Goal: Information Seeking & Learning: Find specific fact

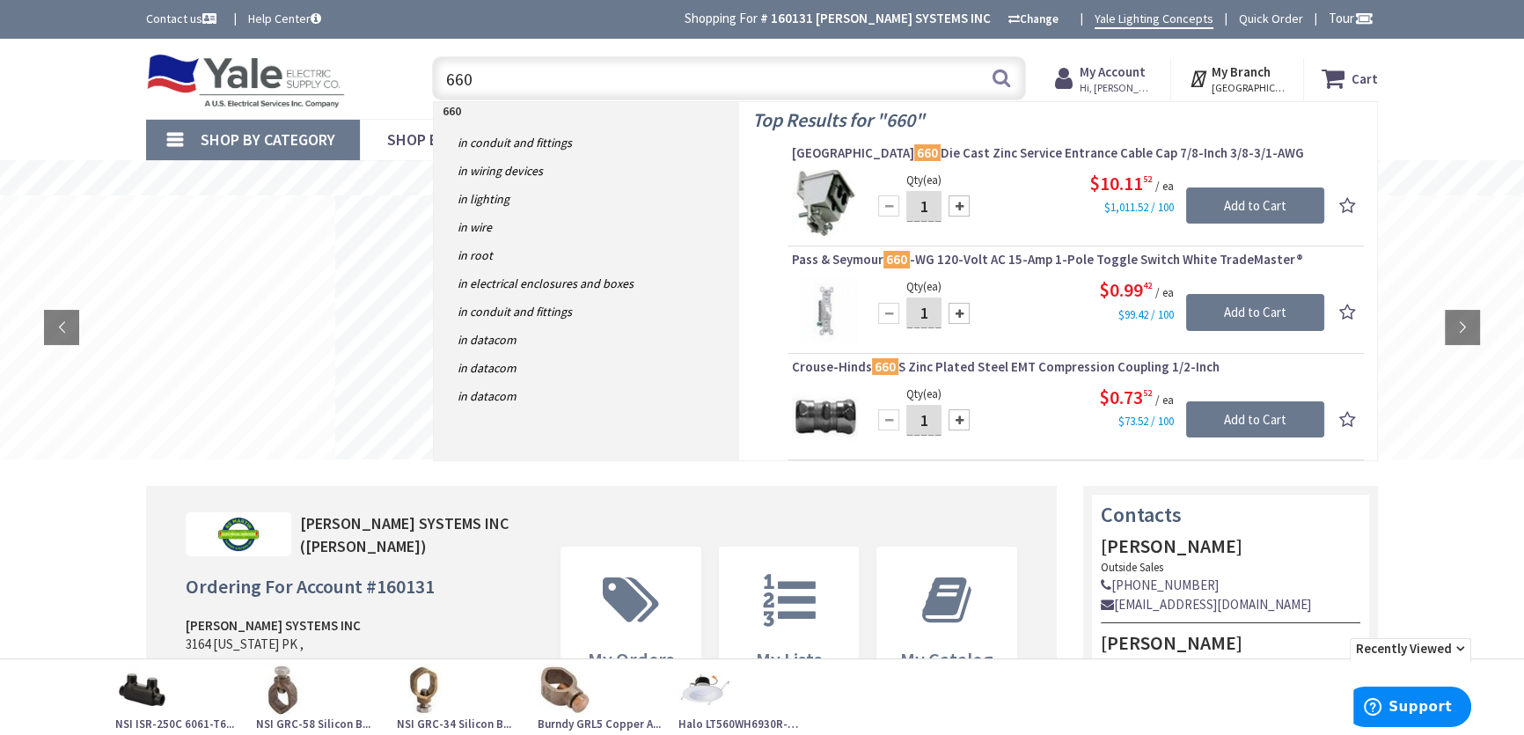
drag, startPoint x: 458, startPoint y: 72, endPoint x: 370, endPoint y: 79, distance: 89.2
click at [384, 71] on div "Toggle Nav 660 660 Search Cart My Cart Close You have no items in your shopping…" at bounding box center [762, 78] width 1258 height 59
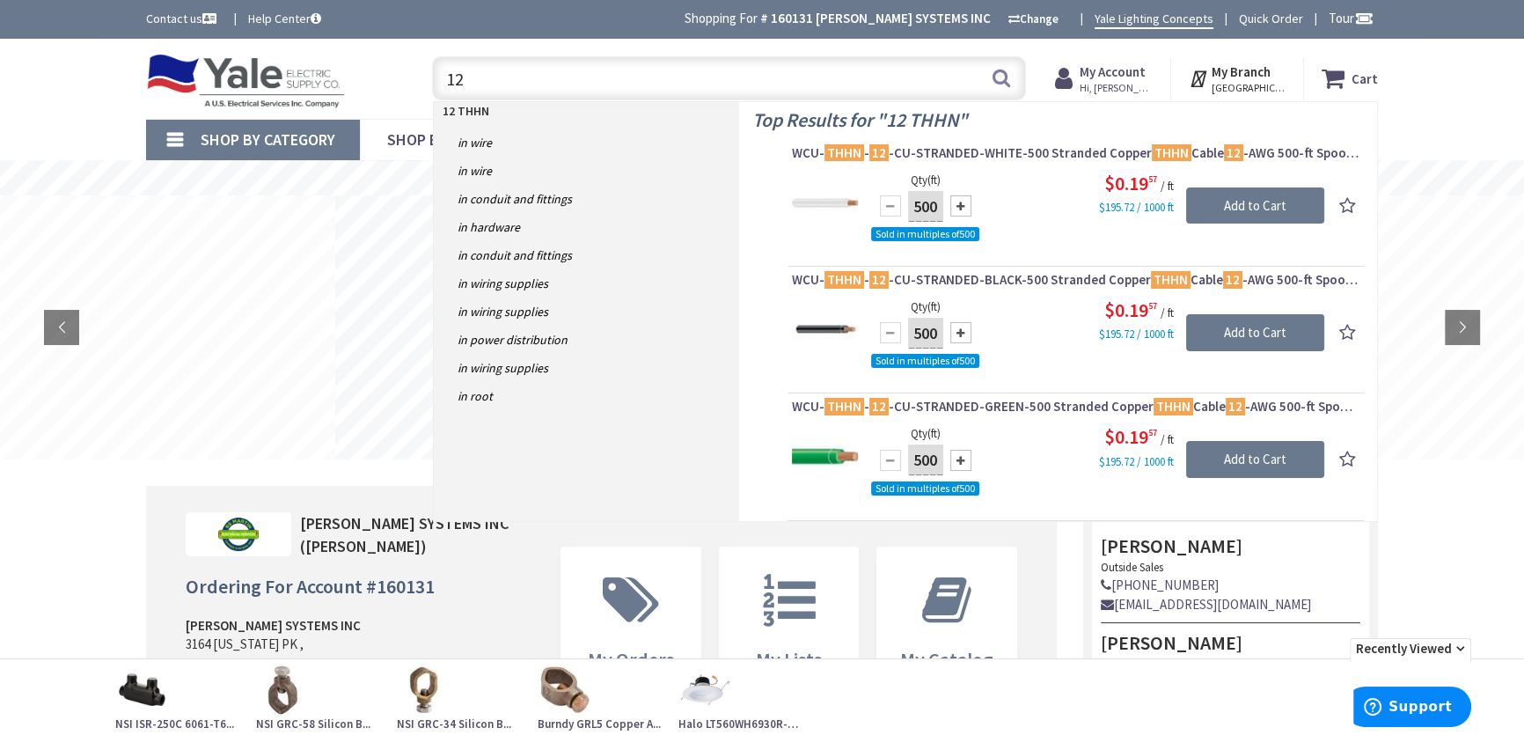
type input "1"
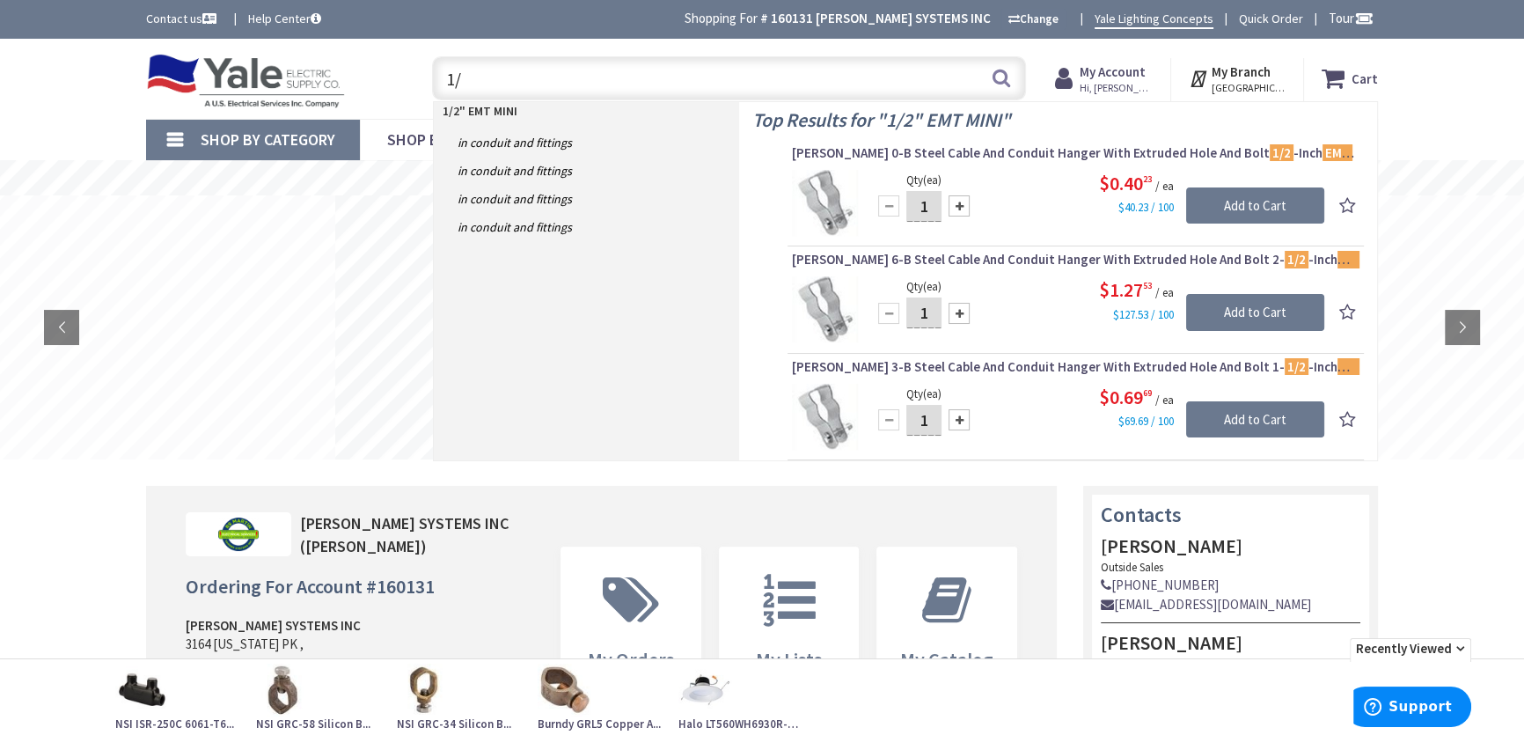
type input "1"
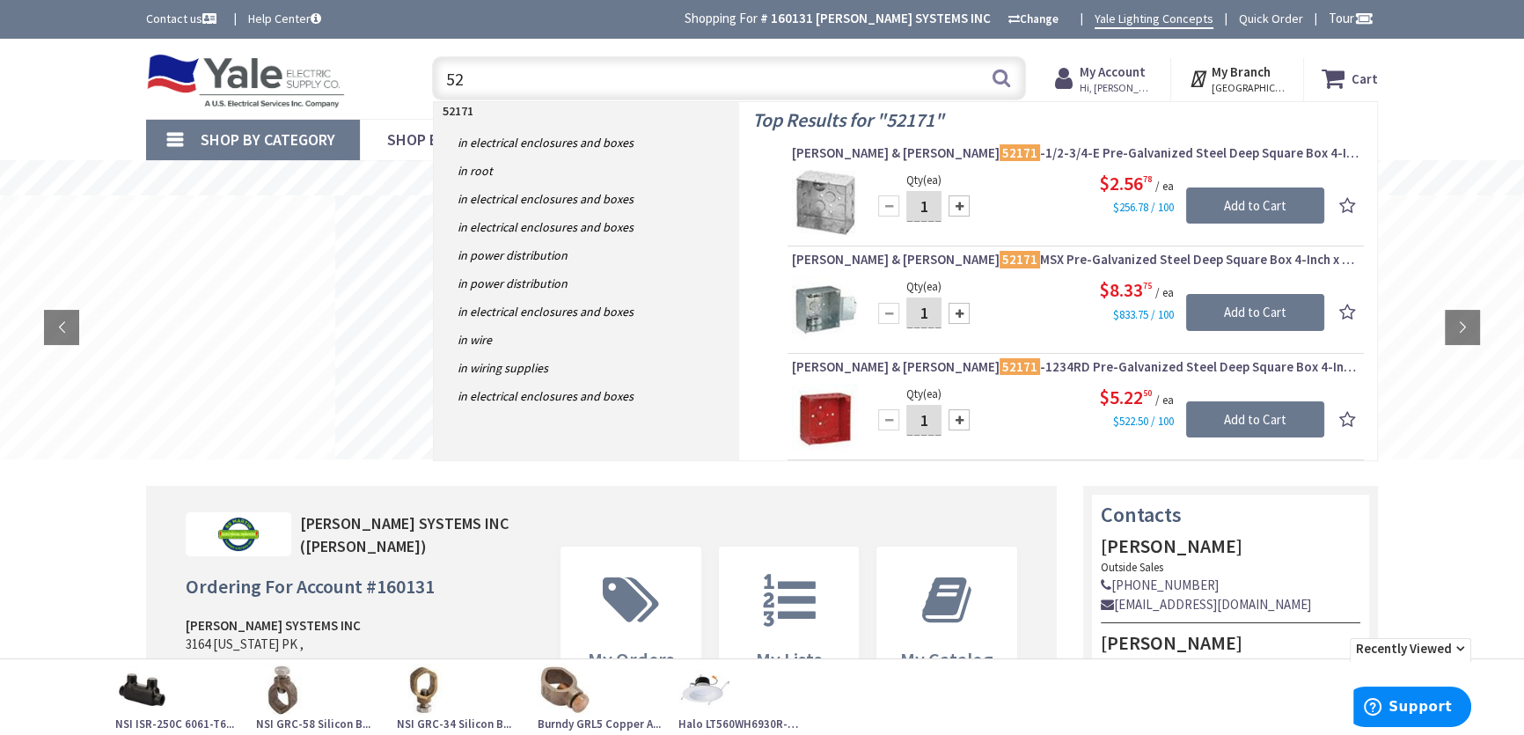
type input "5"
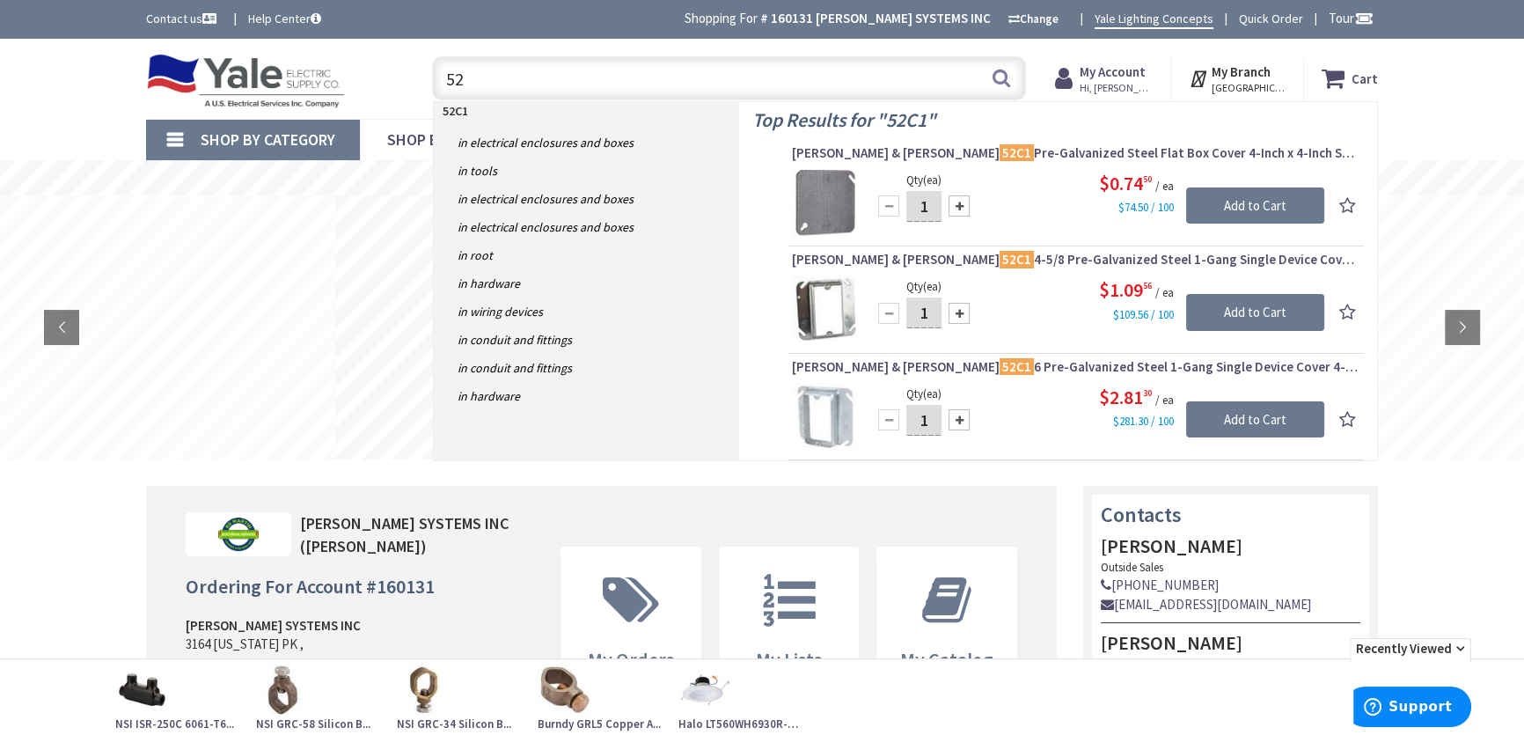
type input "5"
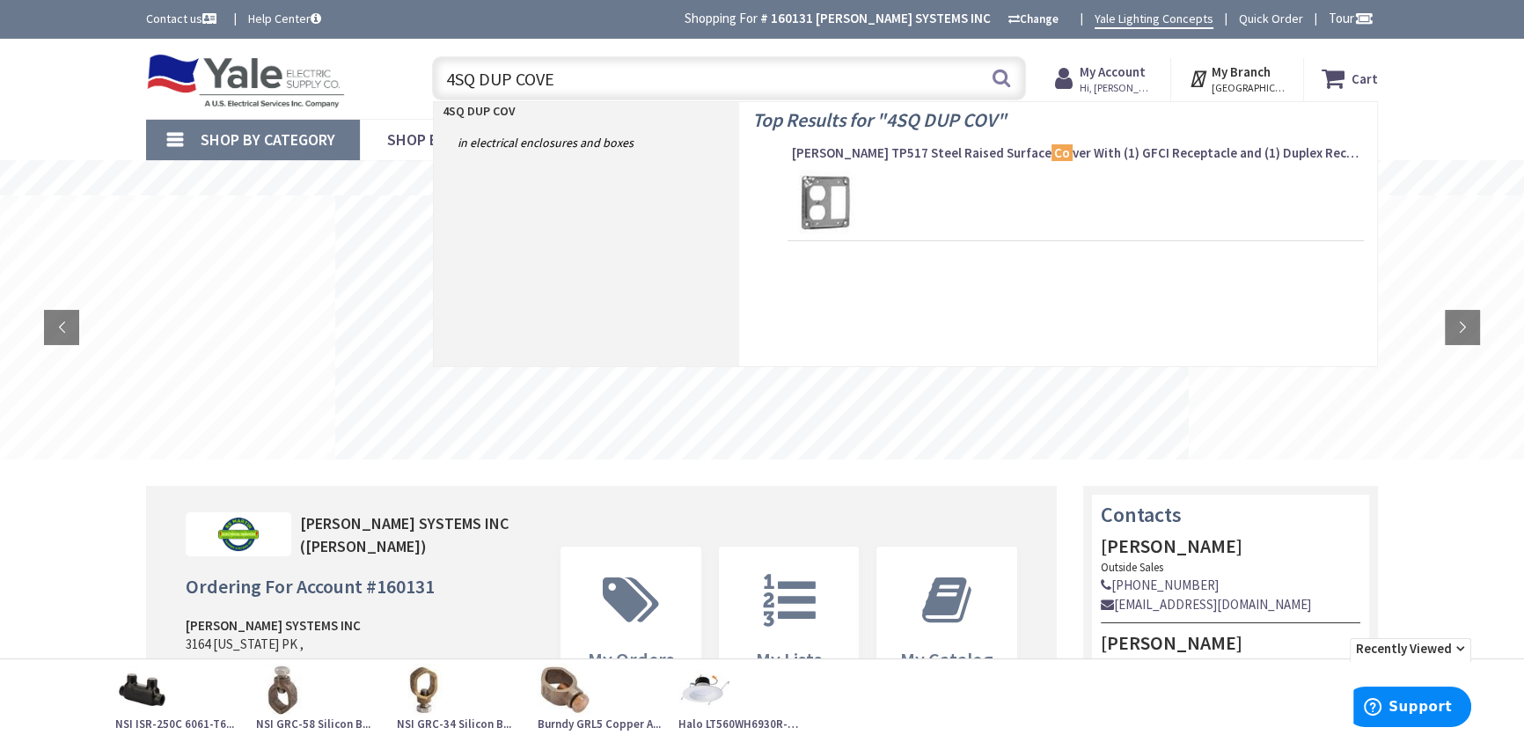
type input "4SQ DUP COVER"
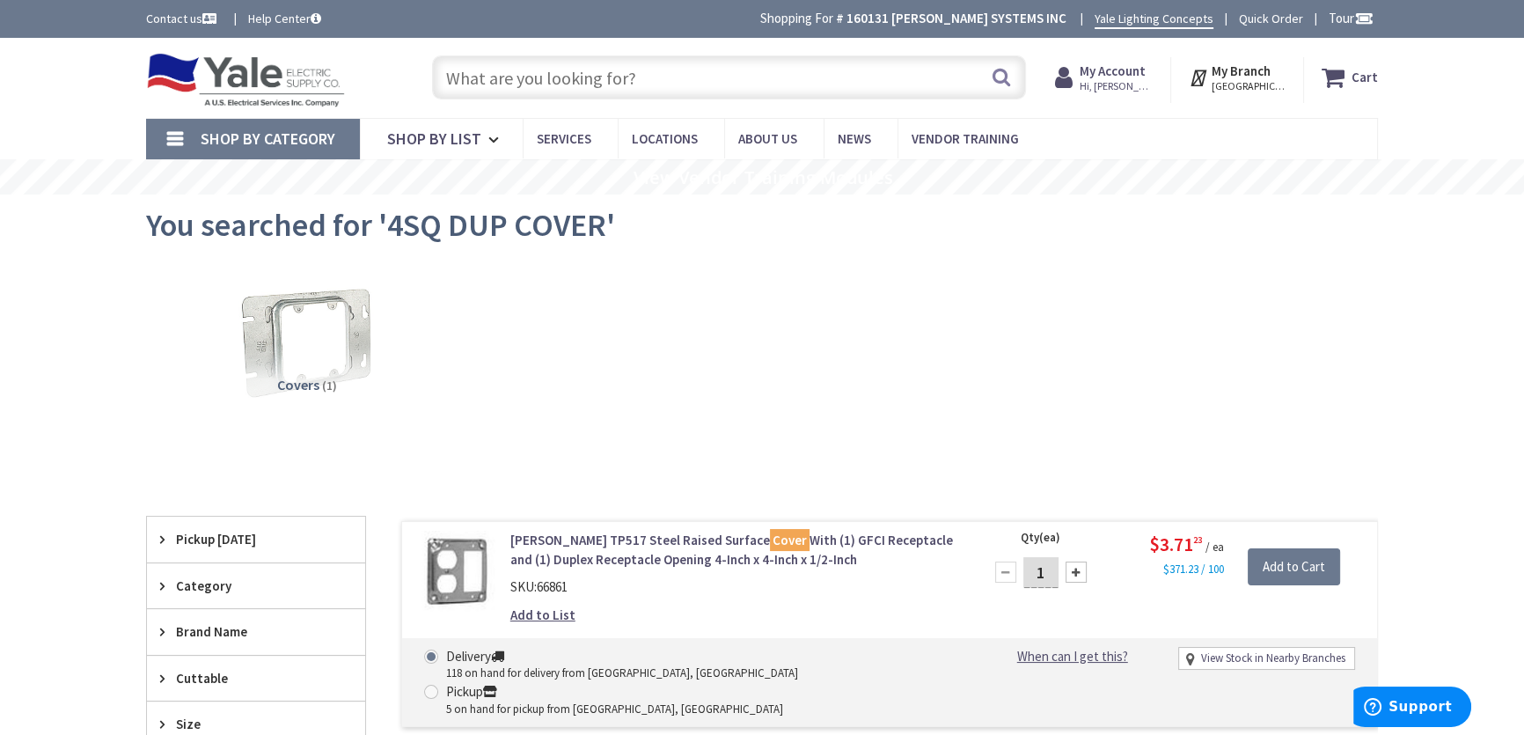
click at [536, 81] on input "text" at bounding box center [729, 77] width 594 height 44
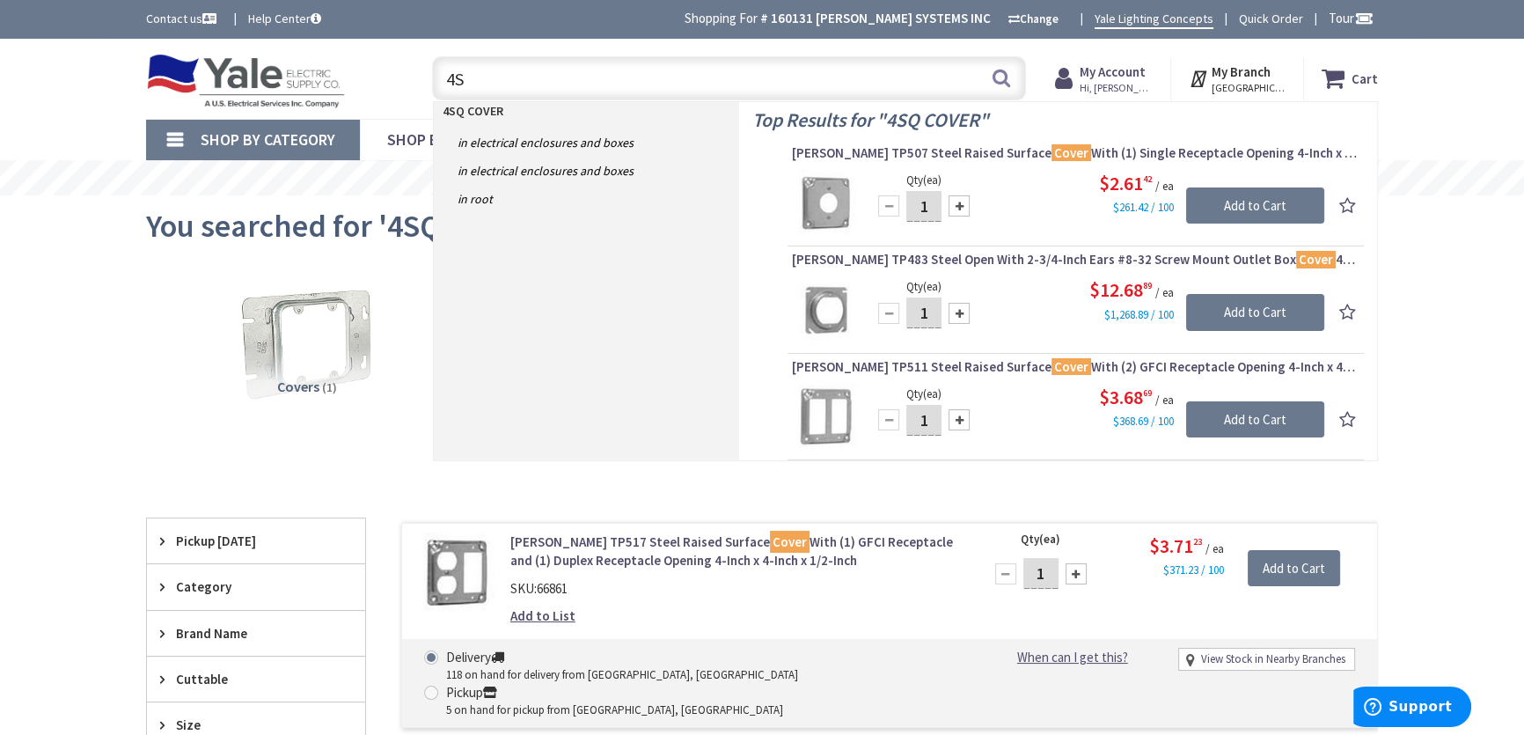
type input "4"
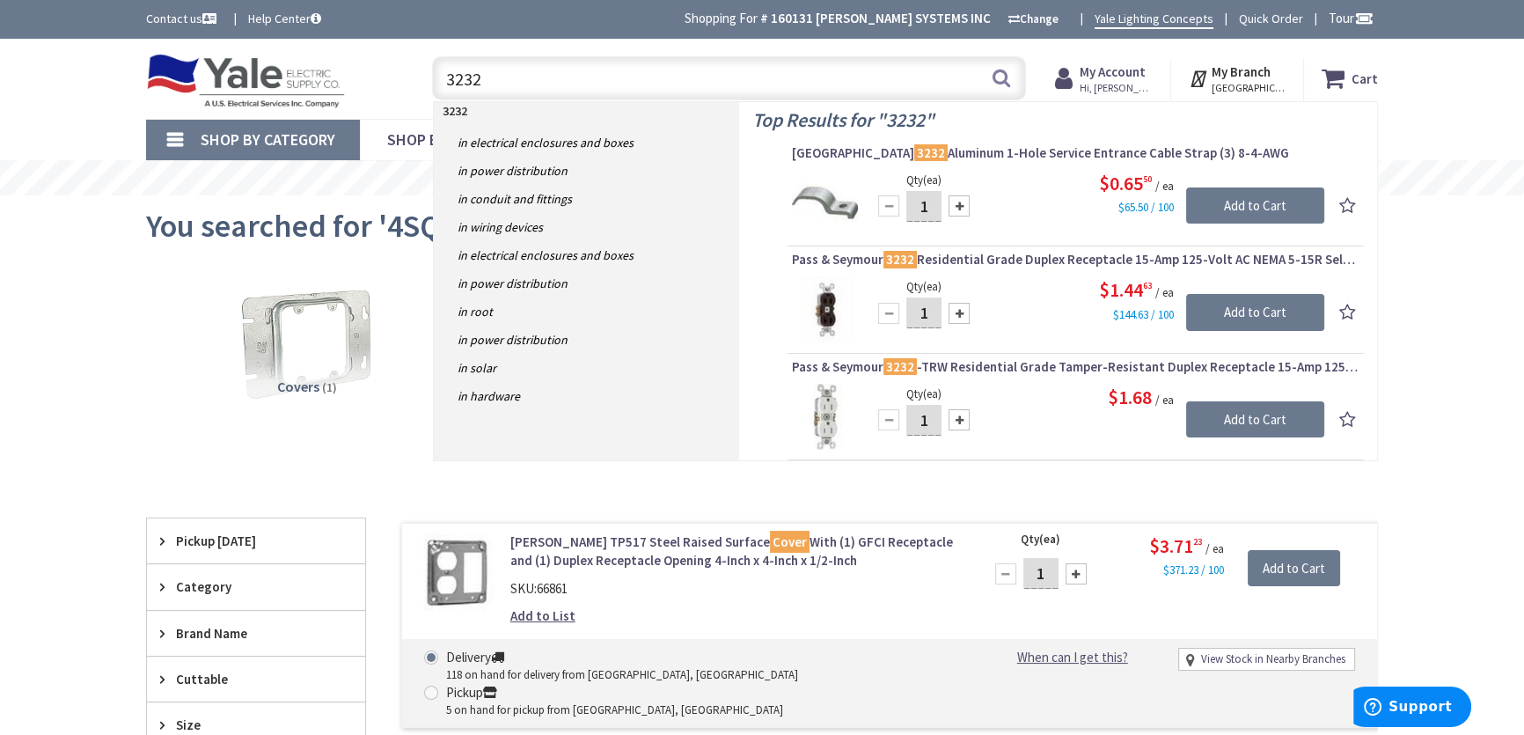
type input "3232"
